Goal: Transaction & Acquisition: Purchase product/service

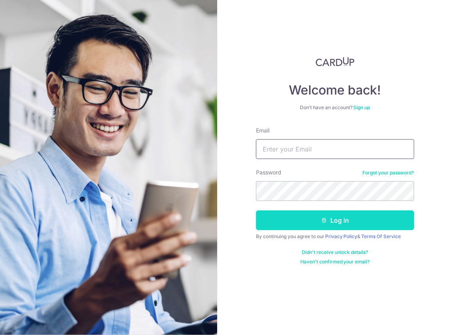
type input "[EMAIL_ADDRESS][DOMAIN_NAME]"
click at [313, 214] on button "Log in" at bounding box center [335, 220] width 158 height 20
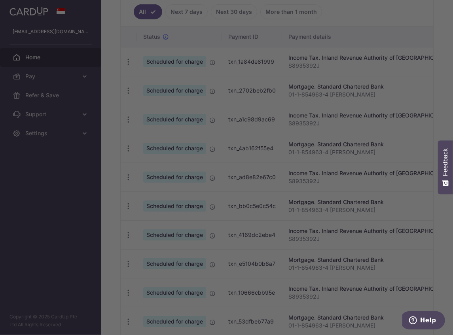
scroll to position [119, 0]
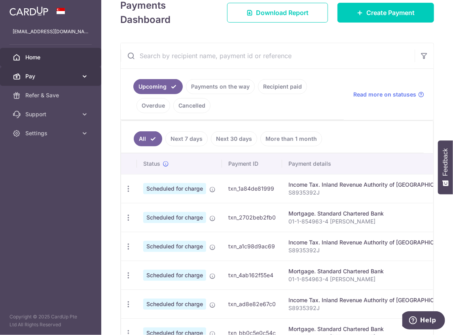
click at [74, 80] on span "Pay" at bounding box center [51, 76] width 52 height 8
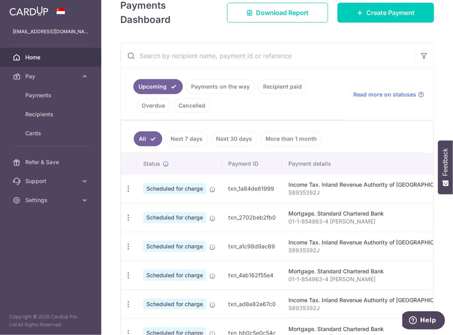
click at [65, 58] on span "Home" at bounding box center [51, 57] width 52 height 8
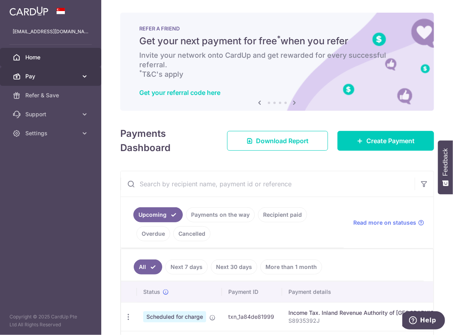
click at [73, 78] on span "Pay" at bounding box center [51, 76] width 52 height 8
click at [78, 75] on link "Pay" at bounding box center [50, 76] width 101 height 19
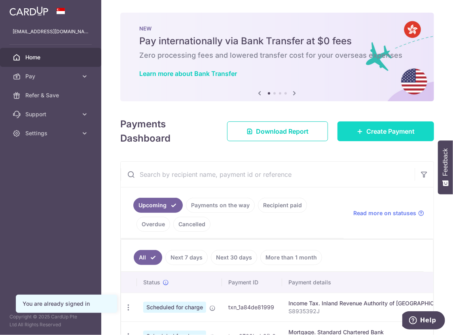
click at [369, 133] on span "Create Payment" at bounding box center [390, 131] width 48 height 9
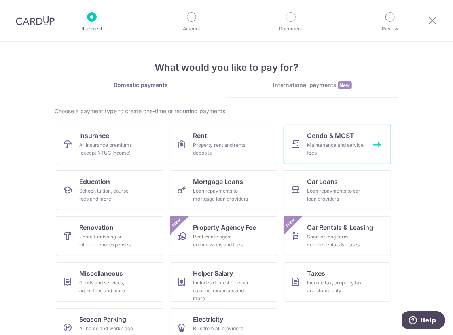
click at [357, 139] on link "Condo & MCST Maintenance and service fees" at bounding box center [338, 145] width 108 height 40
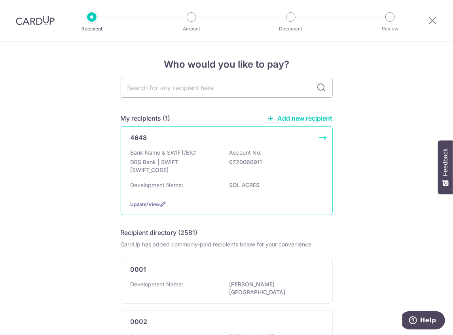
click at [321, 142] on div "4648 Bank Name & SWIFT/BIC: DBS Bank | SWIFT: [SWIFT_CODE] Account No: 07200609…" at bounding box center [227, 170] width 212 height 89
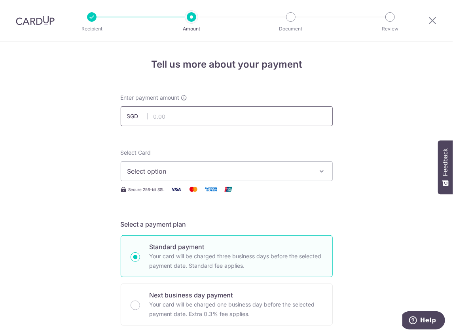
click at [202, 114] on input "text" at bounding box center [227, 116] width 212 height 20
type input "824.04"
click at [229, 162] on button "Select option" at bounding box center [227, 171] width 212 height 20
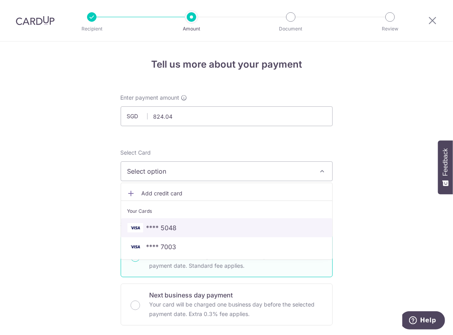
click at [193, 227] on span "**** 5048" at bounding box center [226, 227] width 199 height 9
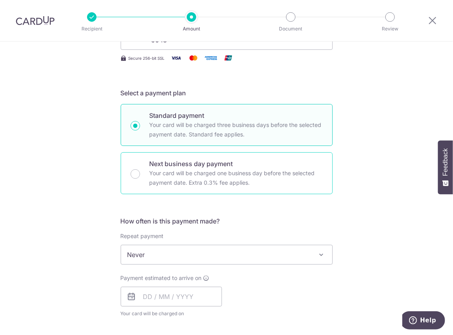
scroll to position [211, 0]
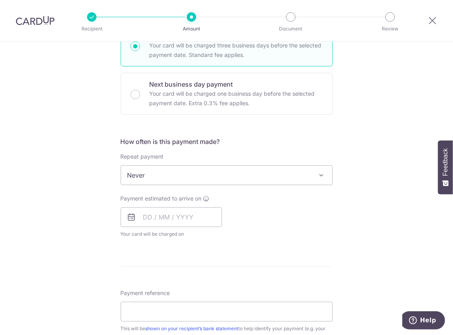
click at [169, 183] on span "Never" at bounding box center [226, 175] width 211 height 19
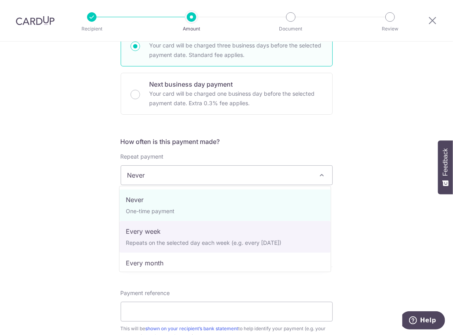
click at [97, 217] on div "Tell us more about your payment Enter payment amount SGD 824.04 824.04 Select C…" at bounding box center [226, 188] width 453 height 715
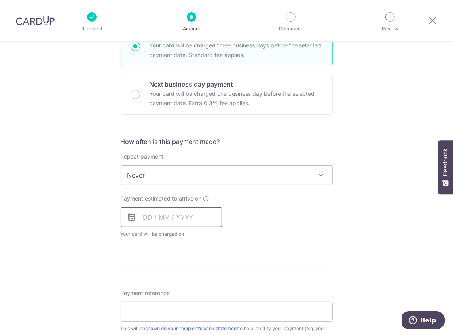
click at [147, 218] on input "text" at bounding box center [171, 217] width 101 height 20
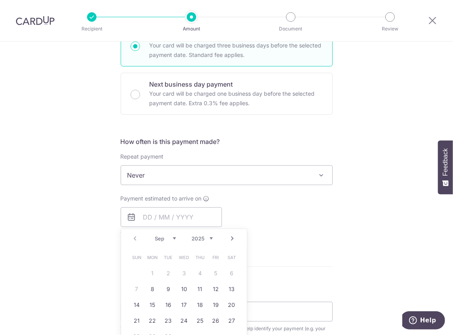
click at [150, 293] on link "8" at bounding box center [152, 289] width 13 height 13
type input "[DATE]"
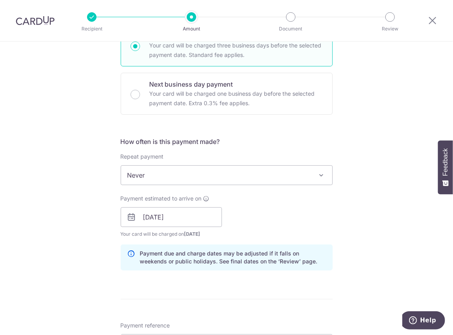
drag, startPoint x: 324, startPoint y: 236, endPoint x: 316, endPoint y: 246, distance: 13.3
click at [324, 236] on div "Payment estimated to arrive on 08/09/2025 Prev Next Sep Oct Nov Dec 2025 2026 2…" at bounding box center [226, 216] width 221 height 43
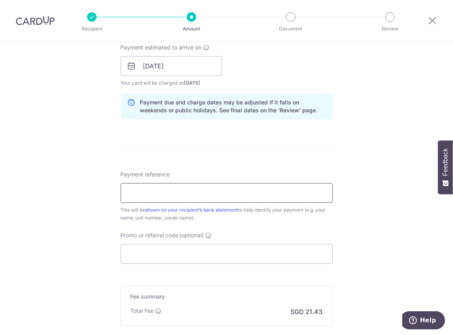
scroll to position [369, 0]
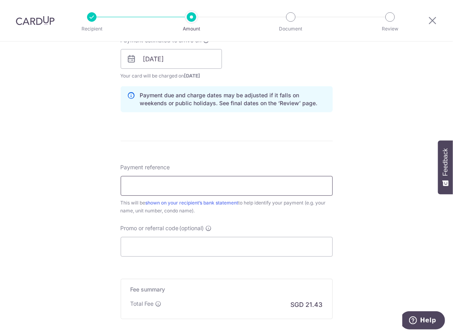
click at [173, 184] on input "Payment reference" at bounding box center [227, 186] width 212 height 20
type input "blk18unit13-44"
click at [272, 229] on div "Promo or referral code (optional) The discounted fee will be shown on the revie…" at bounding box center [227, 240] width 212 height 32
click at [193, 240] on input "Promo or referral code (optional)" at bounding box center [227, 247] width 212 height 20
click at [202, 247] on input "Promo or referral code (optional)" at bounding box center [227, 247] width 212 height 20
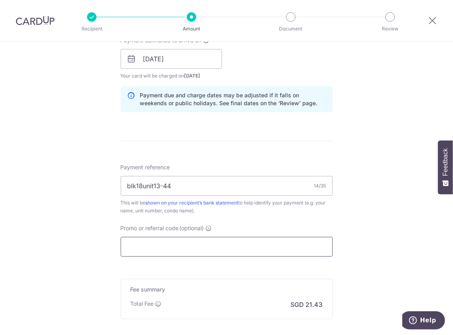
paste input "3NEWR3"
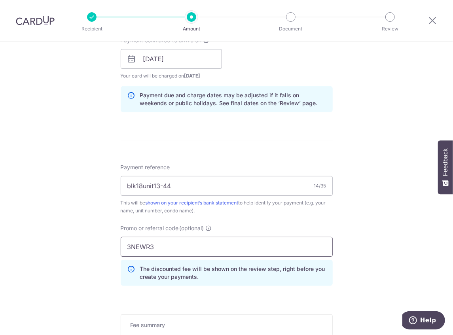
type input "3NEWR3"
click at [346, 259] on div "Tell us more about your payment Enter payment amount SGD 824.04 824.04 Select C…" at bounding box center [226, 64] width 453 height 783
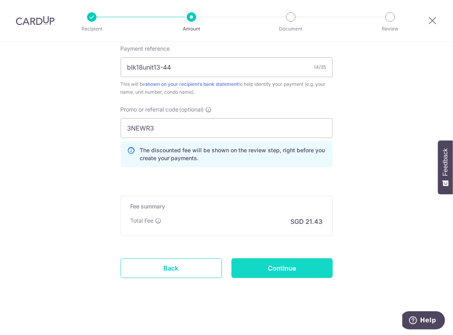
scroll to position [488, 0]
click at [273, 269] on input "Continue" at bounding box center [281, 268] width 101 height 20
type input "Create Schedule"
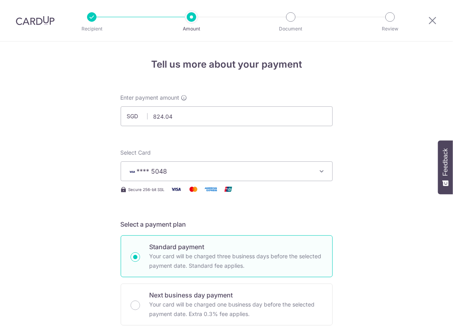
scroll to position [499, 0]
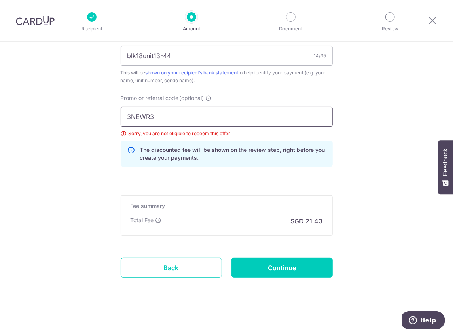
drag, startPoint x: 208, startPoint y: 115, endPoint x: 64, endPoint y: 108, distance: 144.9
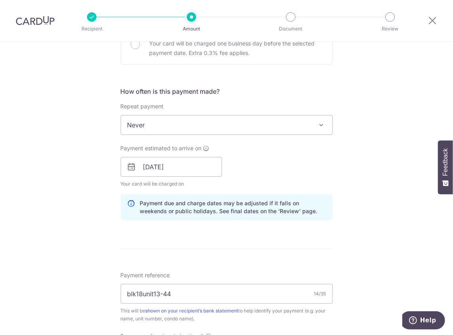
scroll to position [342, 0]
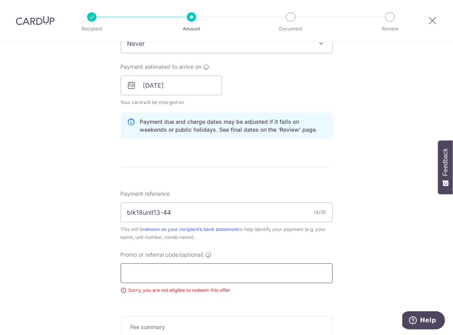
click at [194, 269] on input "Promo or referral code (optional)" at bounding box center [227, 273] width 212 height 20
paste input "OFF225"
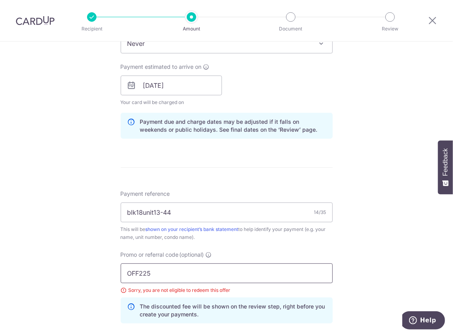
type input "OFF225"
click at [377, 252] on div "Tell us more about your payment Enter payment amount SGD 824.04 824.04 Select C…" at bounding box center [226, 96] width 453 height 794
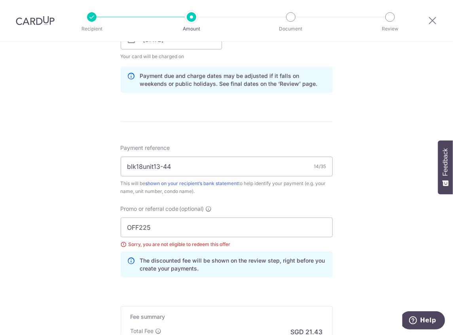
scroll to position [422, 0]
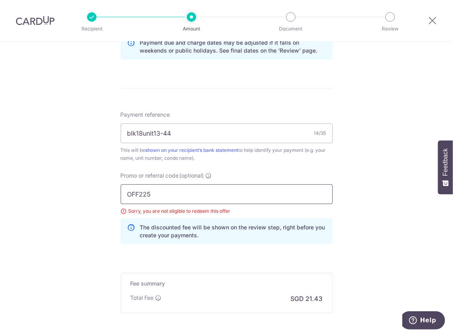
click at [144, 198] on input "OFF225" at bounding box center [227, 194] width 212 height 20
click at [125, 193] on input "OFF225" at bounding box center [227, 194] width 212 height 20
click at [350, 218] on div "Tell us more about your payment Enter payment amount SGD 824.04 824.04 Select C…" at bounding box center [226, 17] width 453 height 794
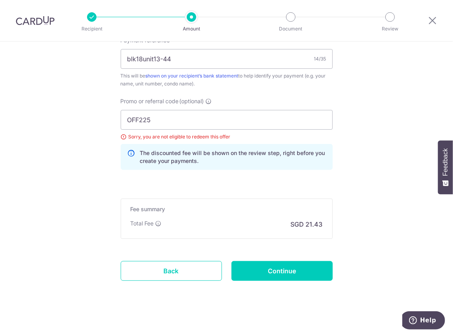
scroll to position [499, 0]
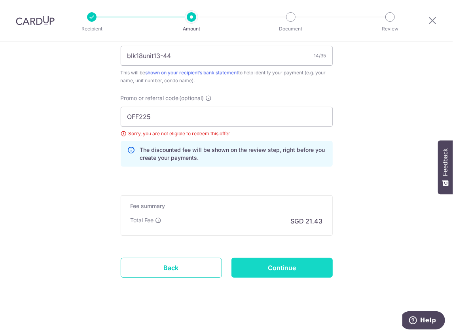
click at [280, 260] on input "Continue" at bounding box center [281, 268] width 101 height 20
type input "Update Schedule"
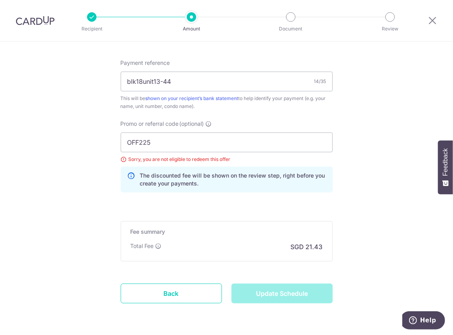
scroll to position [473, 0]
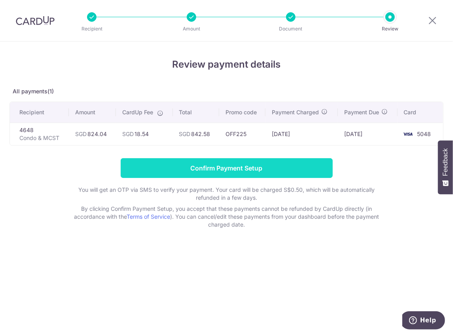
click at [259, 169] on input "Confirm Payment Setup" at bounding box center [227, 168] width 212 height 20
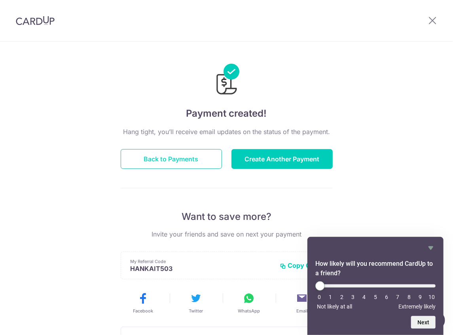
click at [188, 162] on button "Back to Payments" at bounding box center [171, 159] width 101 height 20
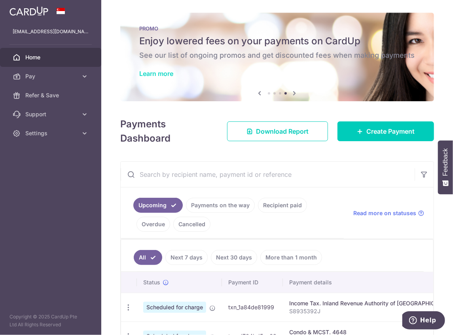
click at [166, 76] on link "Learn more" at bounding box center [156, 74] width 34 height 8
